Goal: Task Accomplishment & Management: Manage account settings

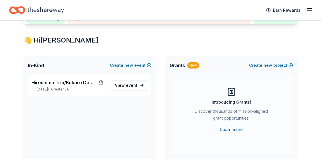
scroll to position [90, 0]
click at [66, 86] on div "Hiroshima Trio/Kokoro Dance [DATE] • Greater LA" at bounding box center [68, 85] width 75 height 13
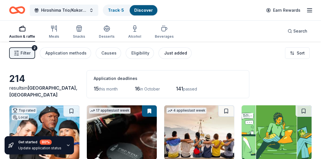
click at [171, 52] on div "Just added" at bounding box center [175, 53] width 23 height 7
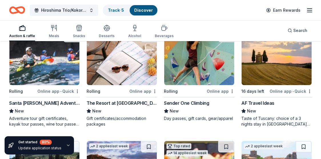
scroll to position [185, 0]
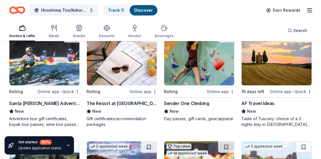
click at [309, 8] on icon "button" at bounding box center [309, 10] width 7 height 7
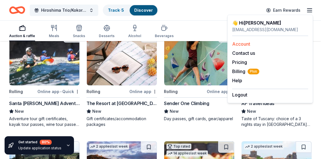
click at [241, 44] on link "Account" at bounding box center [241, 44] width 18 height 6
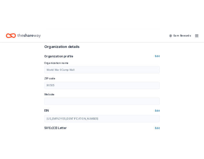
scroll to position [181, 0]
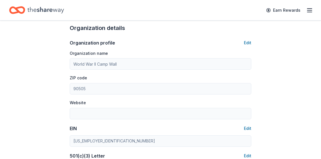
click at [307, 9] on icon "button" at bounding box center [309, 10] width 7 height 7
